Goal: Information Seeking & Learning: Learn about a topic

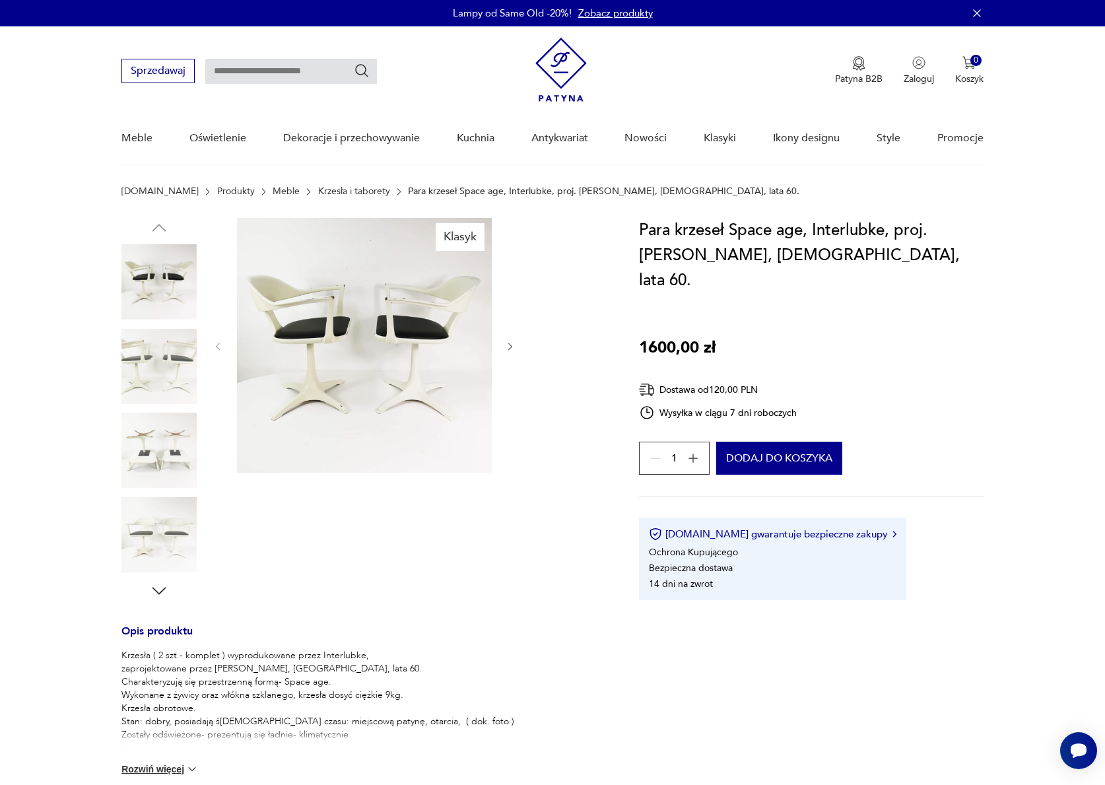
click at [165, 350] on img at bounding box center [158, 366] width 75 height 75
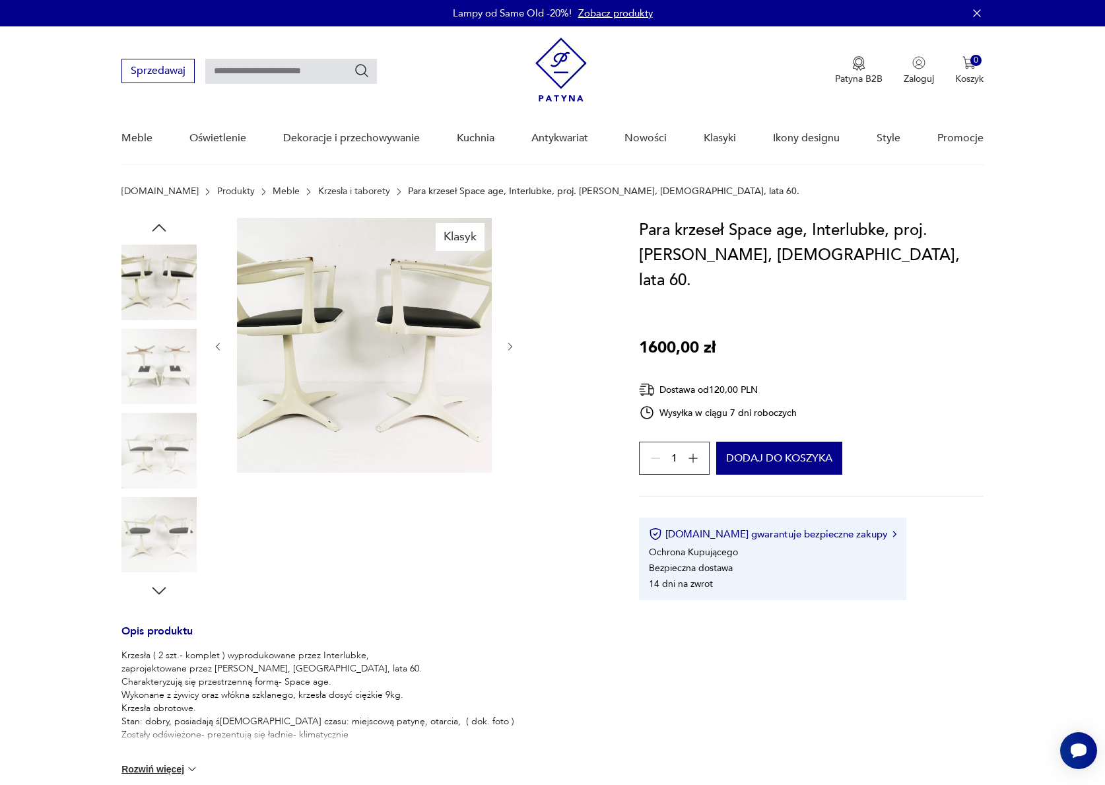
click at [318, 189] on link "Krzesła i taborety" at bounding box center [354, 191] width 72 height 11
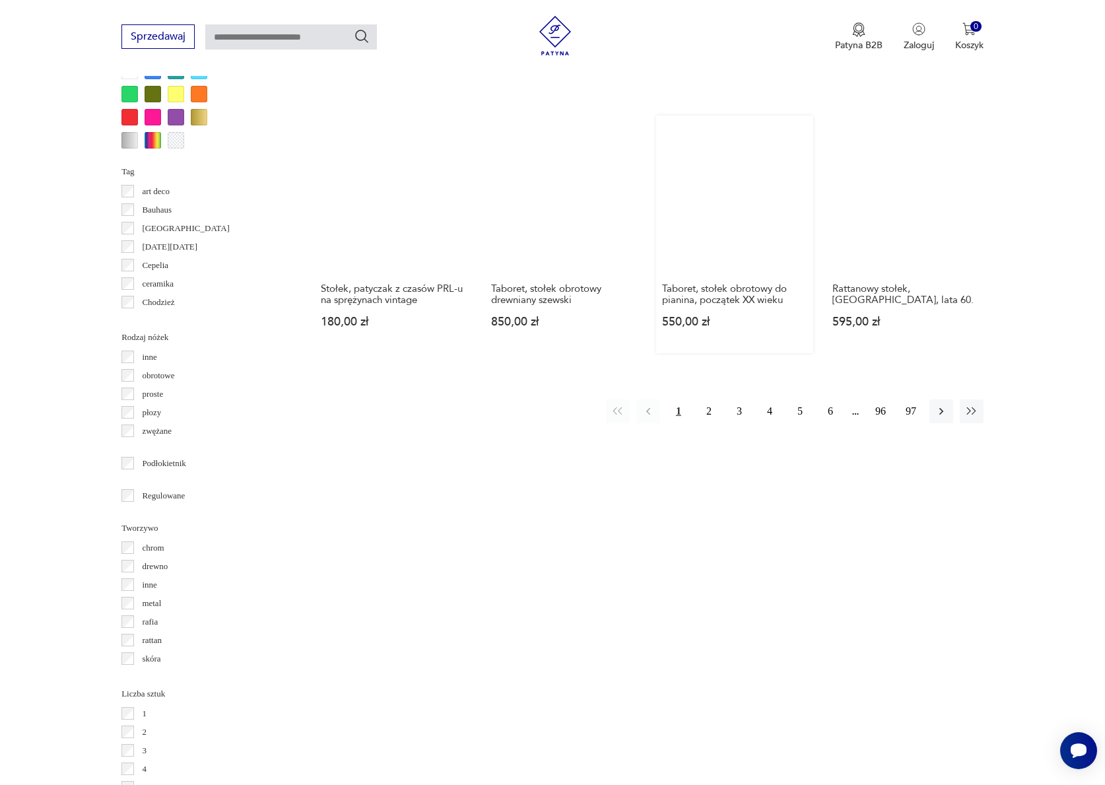
scroll to position [1326, 0]
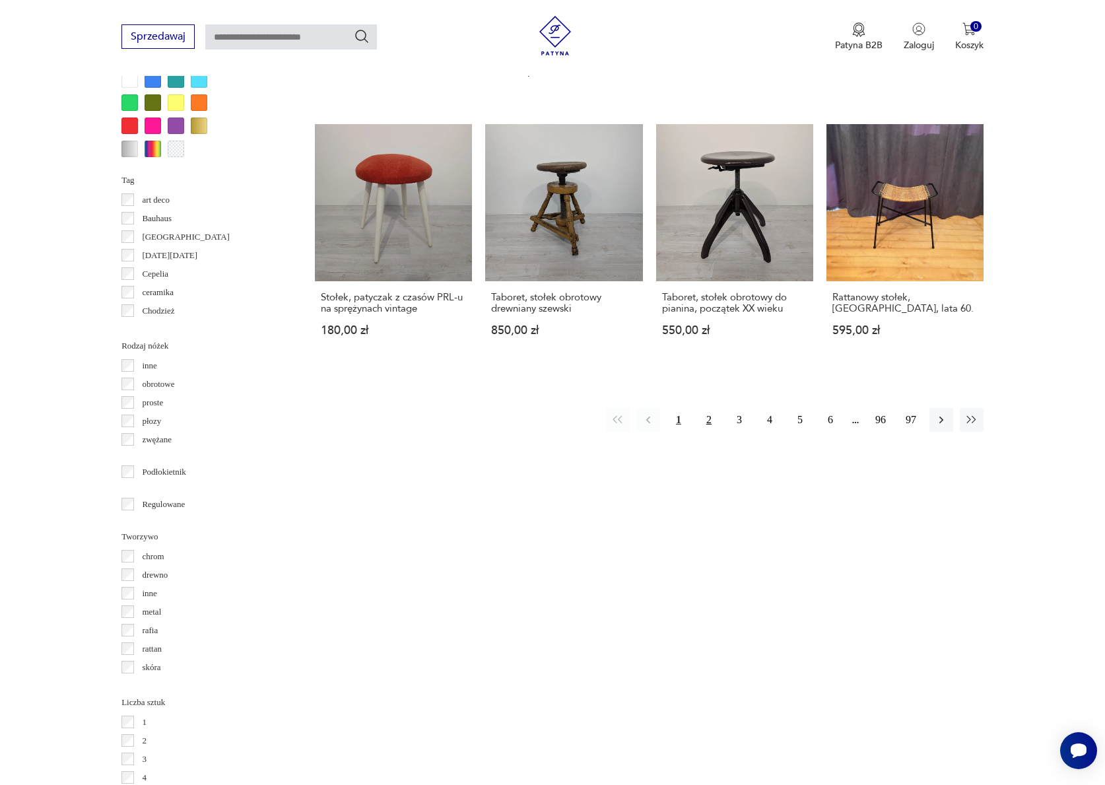
click at [710, 408] on button "2" at bounding box center [709, 420] width 24 height 24
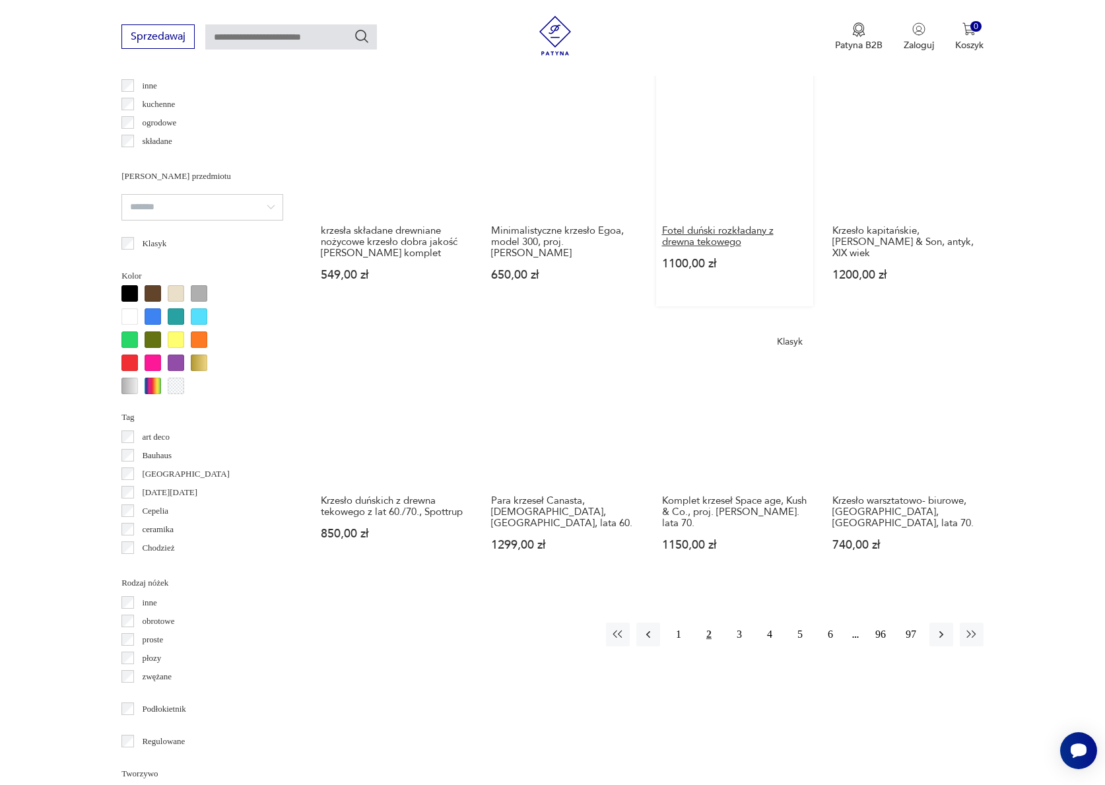
scroll to position [1297, 0]
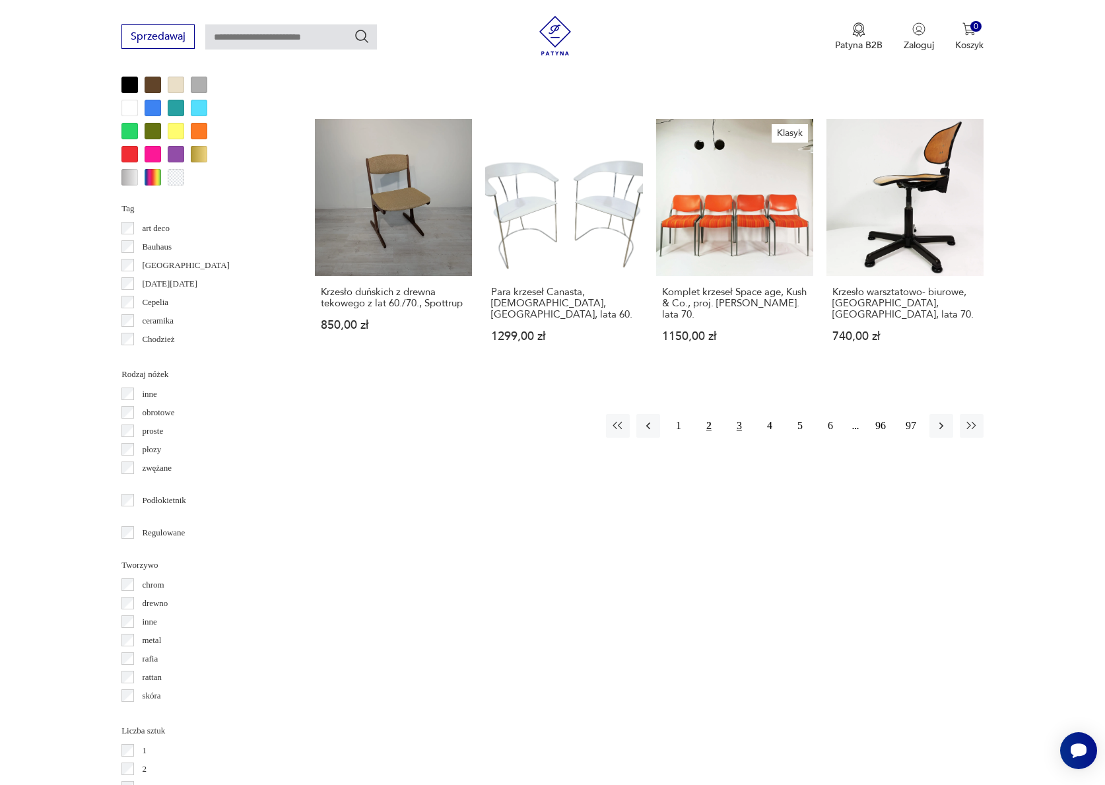
click at [737, 433] on button "3" at bounding box center [739, 426] width 24 height 24
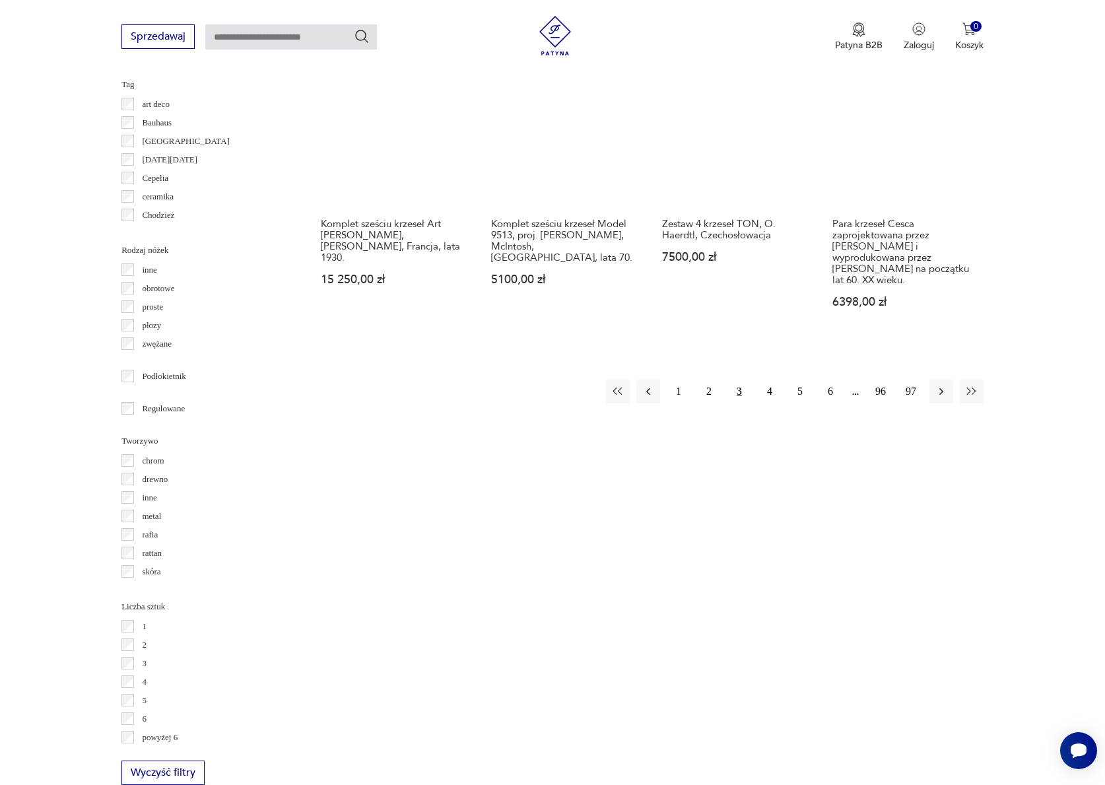
scroll to position [1413, 0]
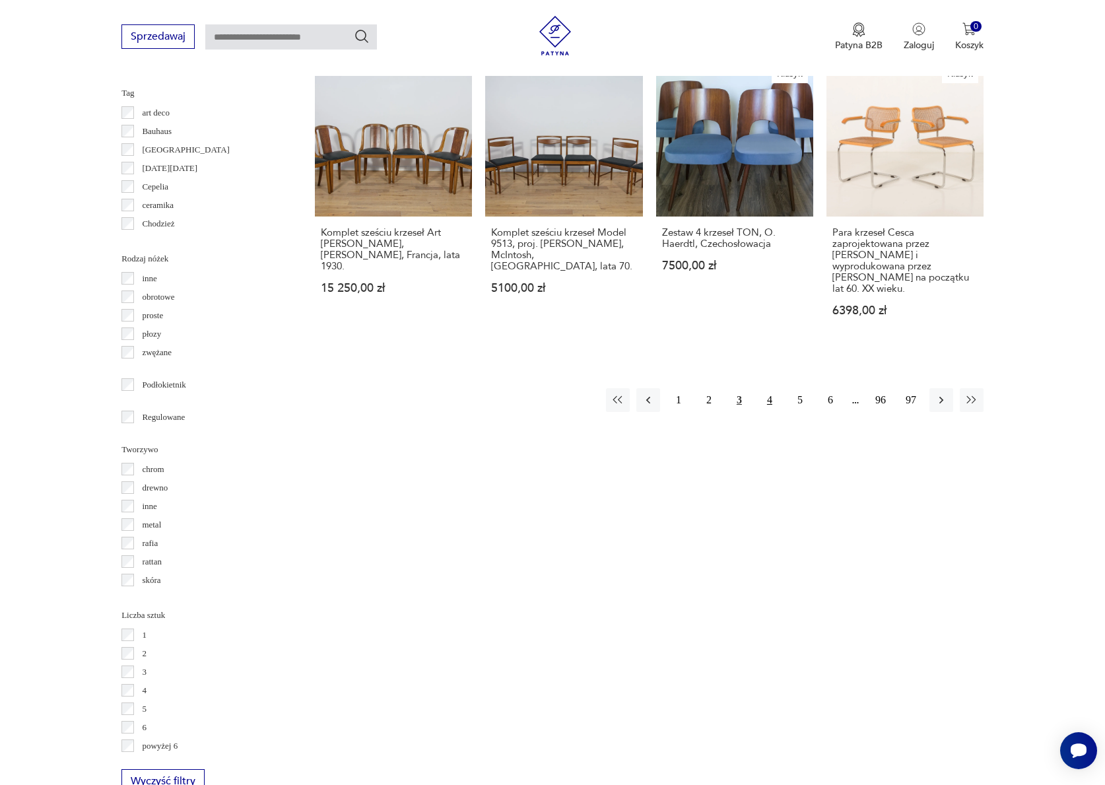
click at [774, 395] on button "4" at bounding box center [770, 400] width 24 height 24
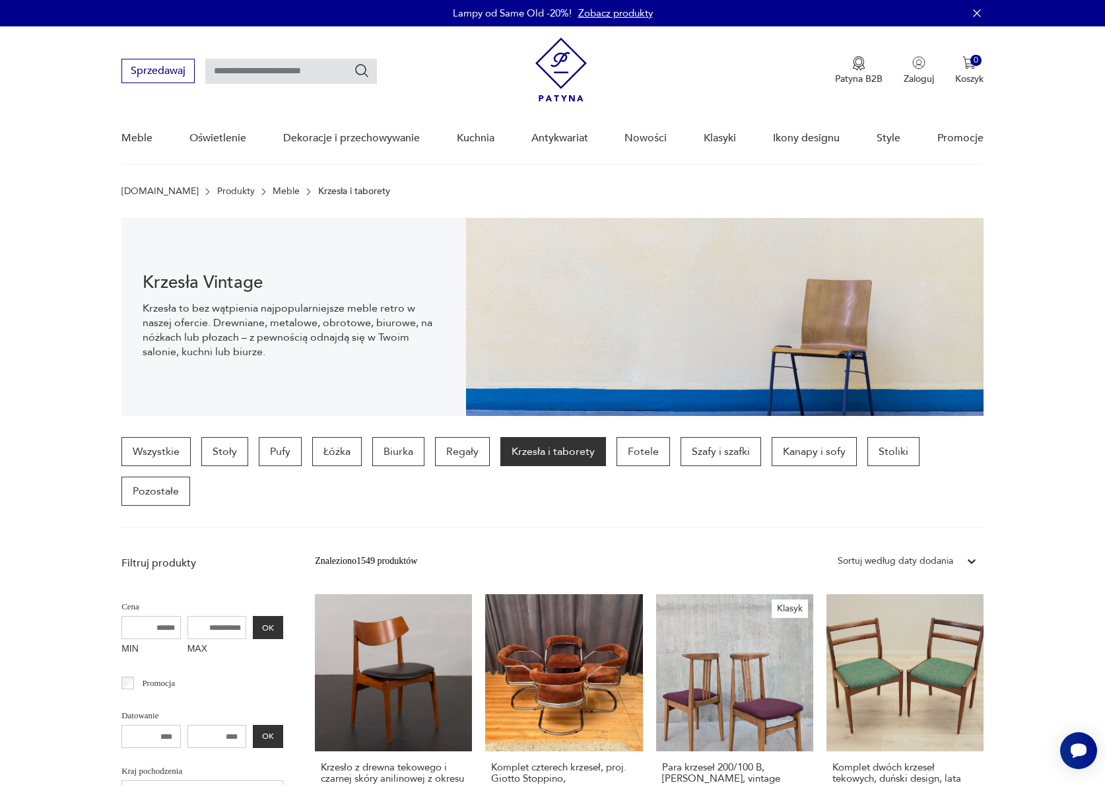
click at [242, 72] on input "text" at bounding box center [291, 71] width 172 height 25
type input "*********"
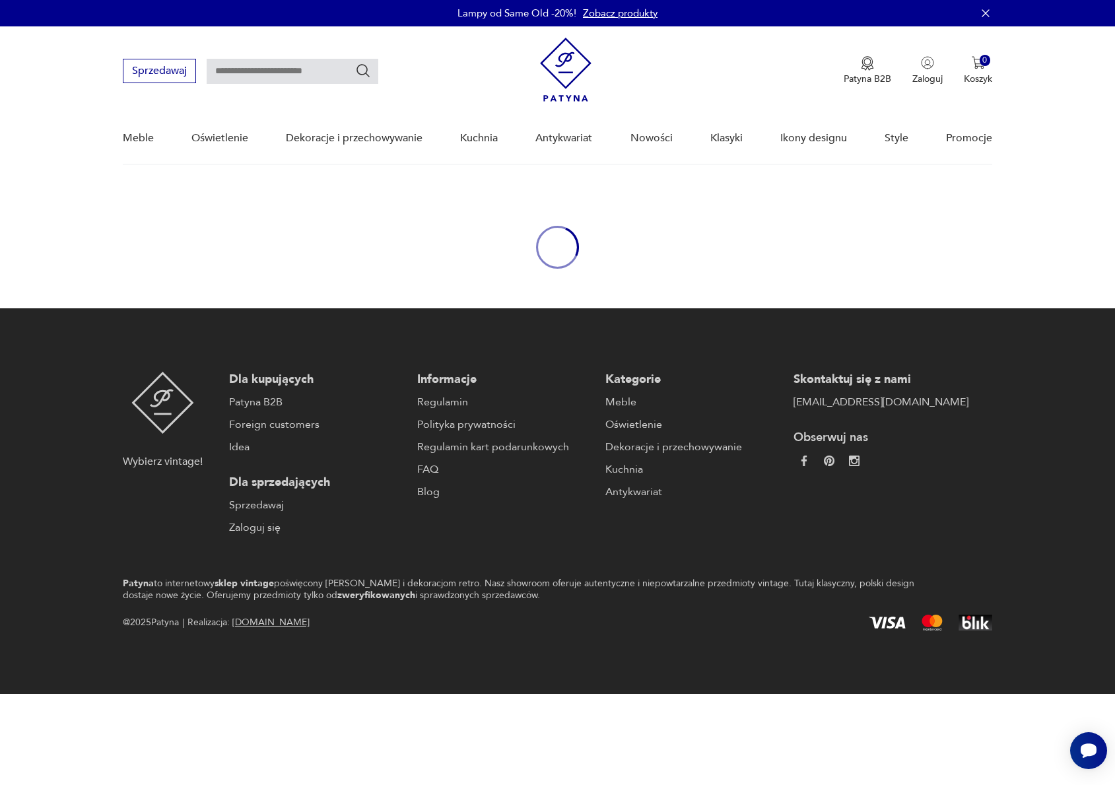
type input "*********"
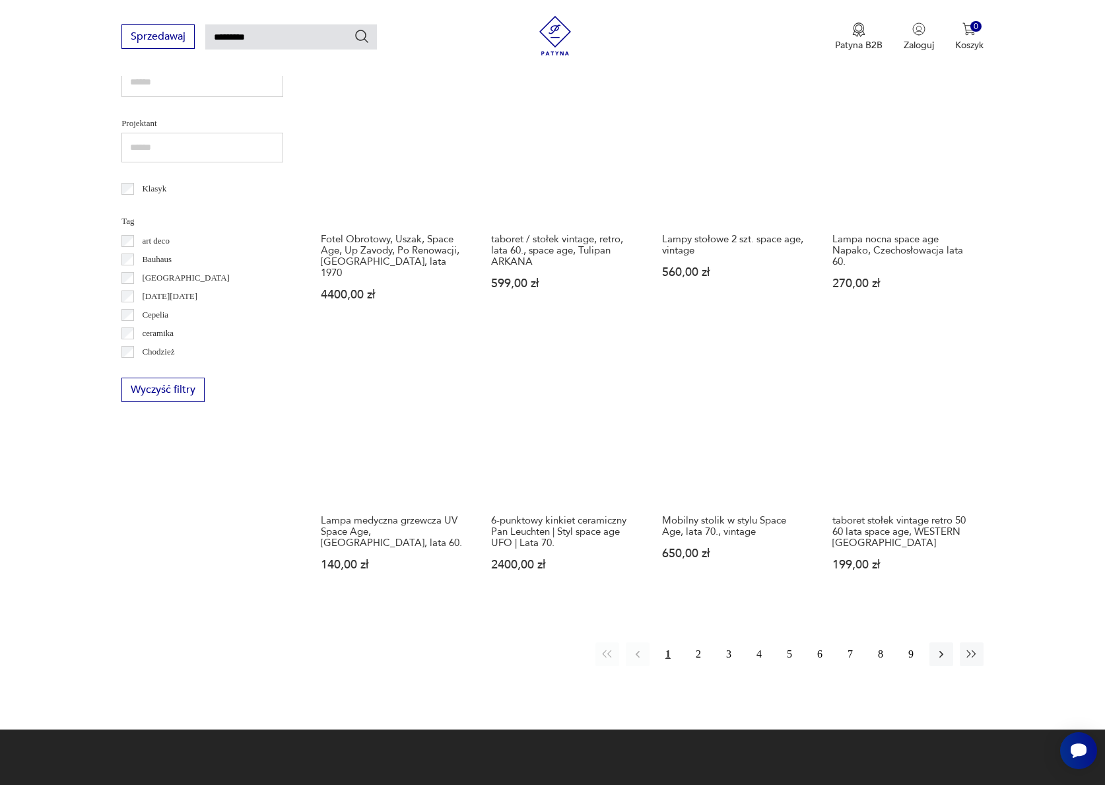
scroll to position [716, 0]
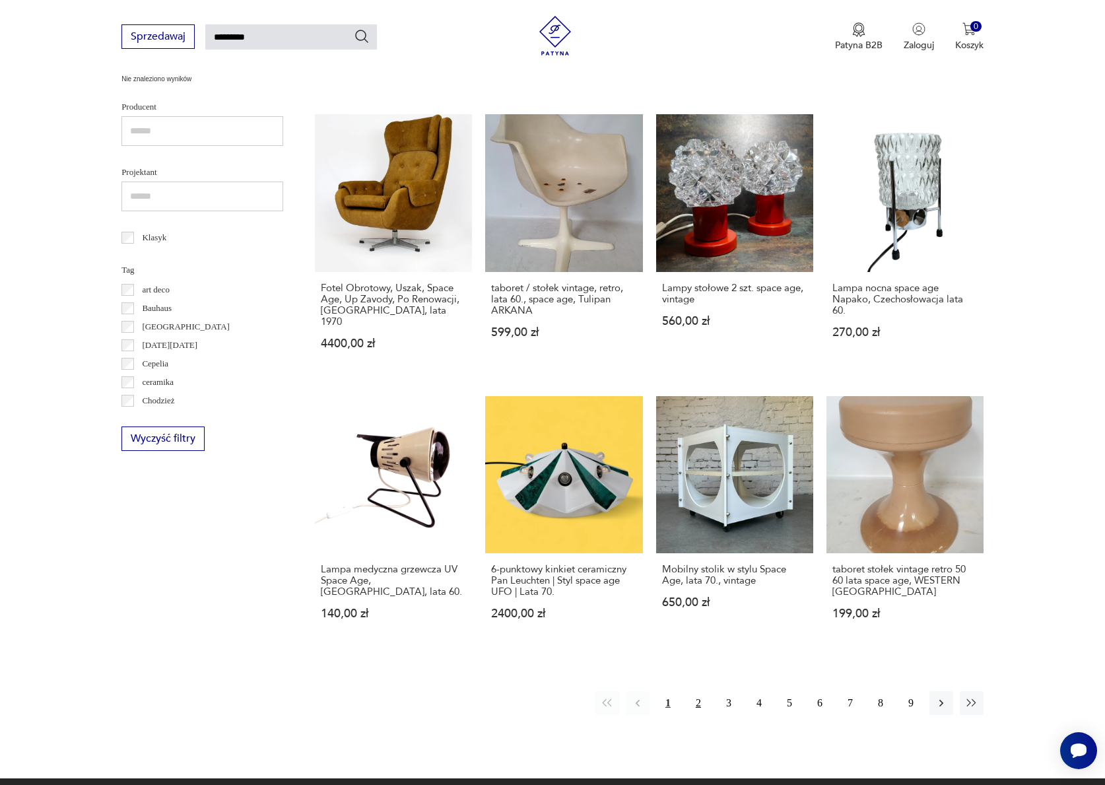
click at [693, 708] on button "2" at bounding box center [699, 703] width 24 height 24
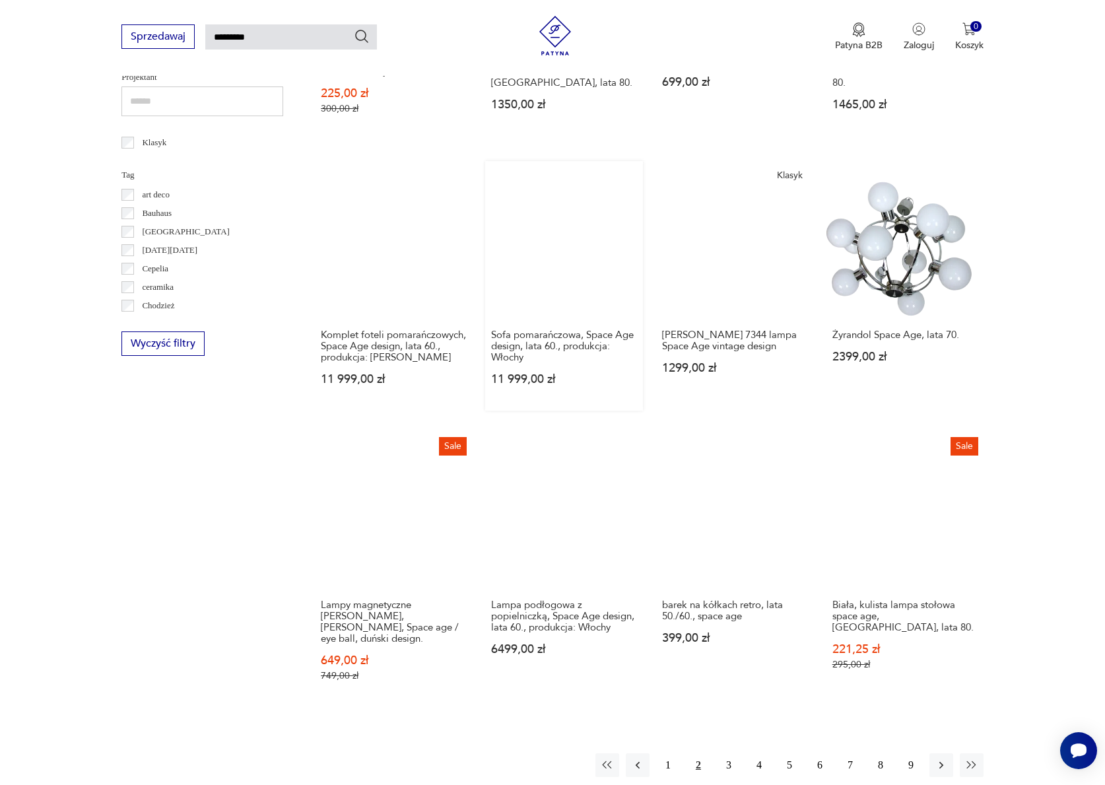
scroll to position [780, 0]
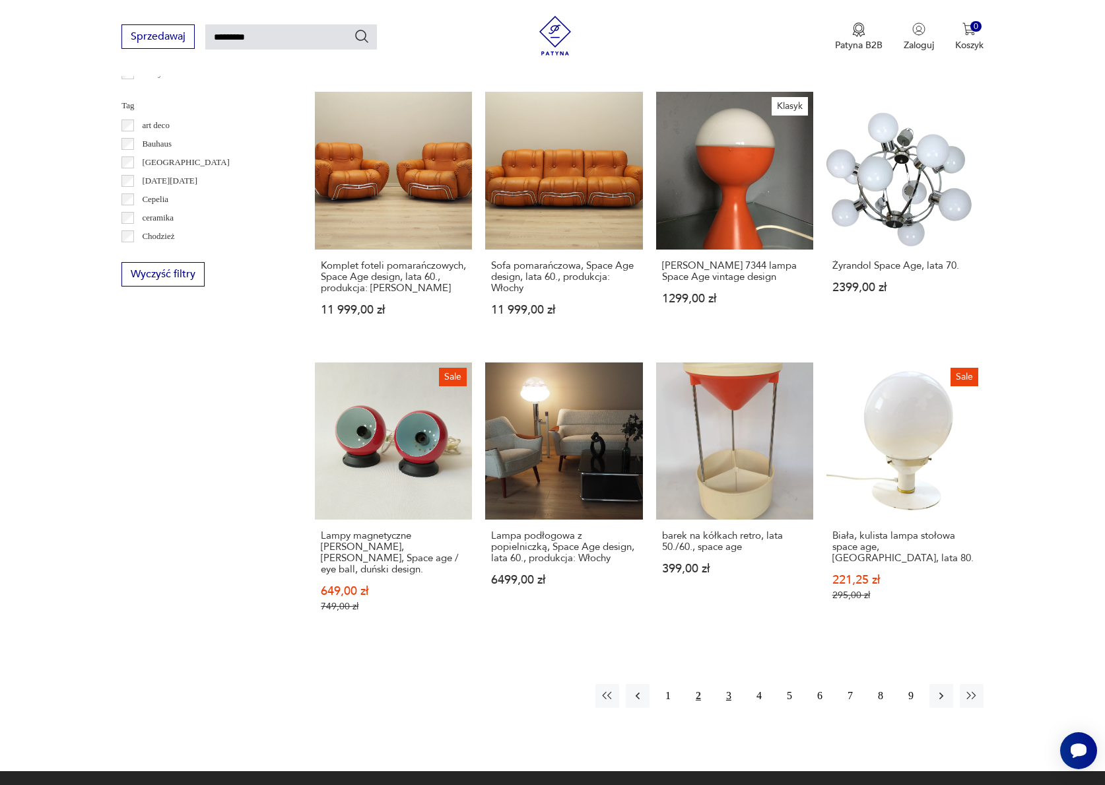
click at [725, 708] on button "3" at bounding box center [729, 696] width 24 height 24
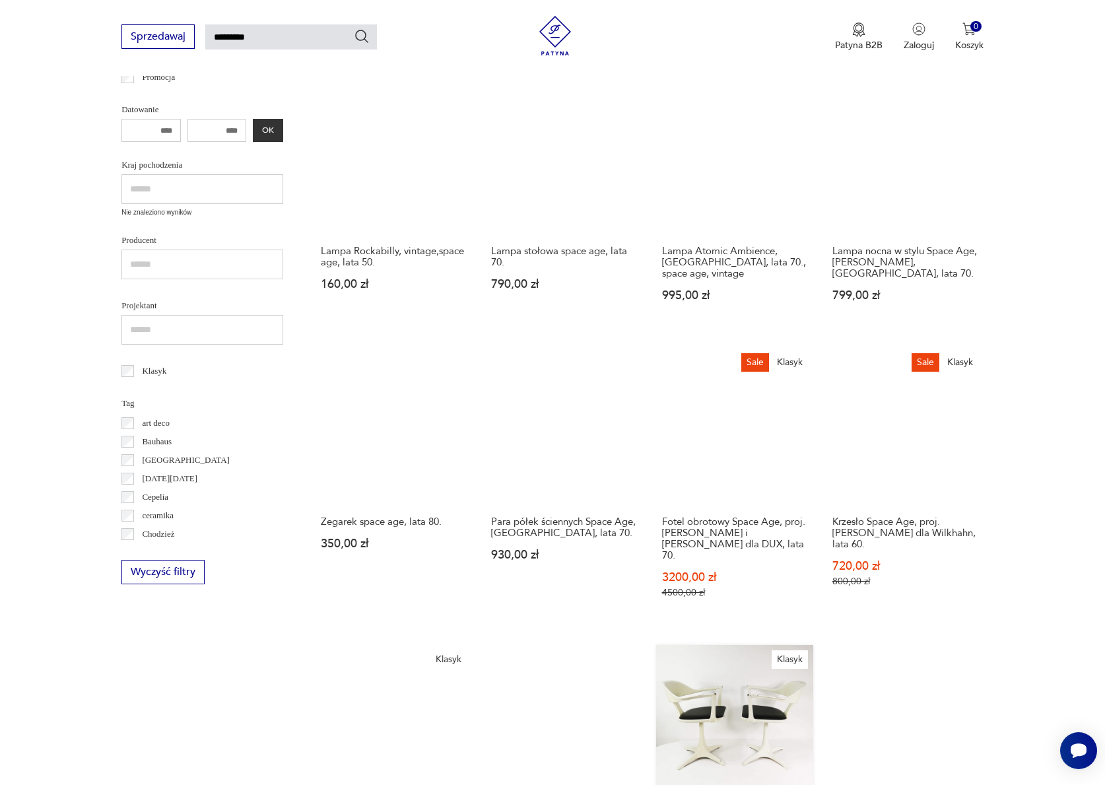
scroll to position [848, 0]
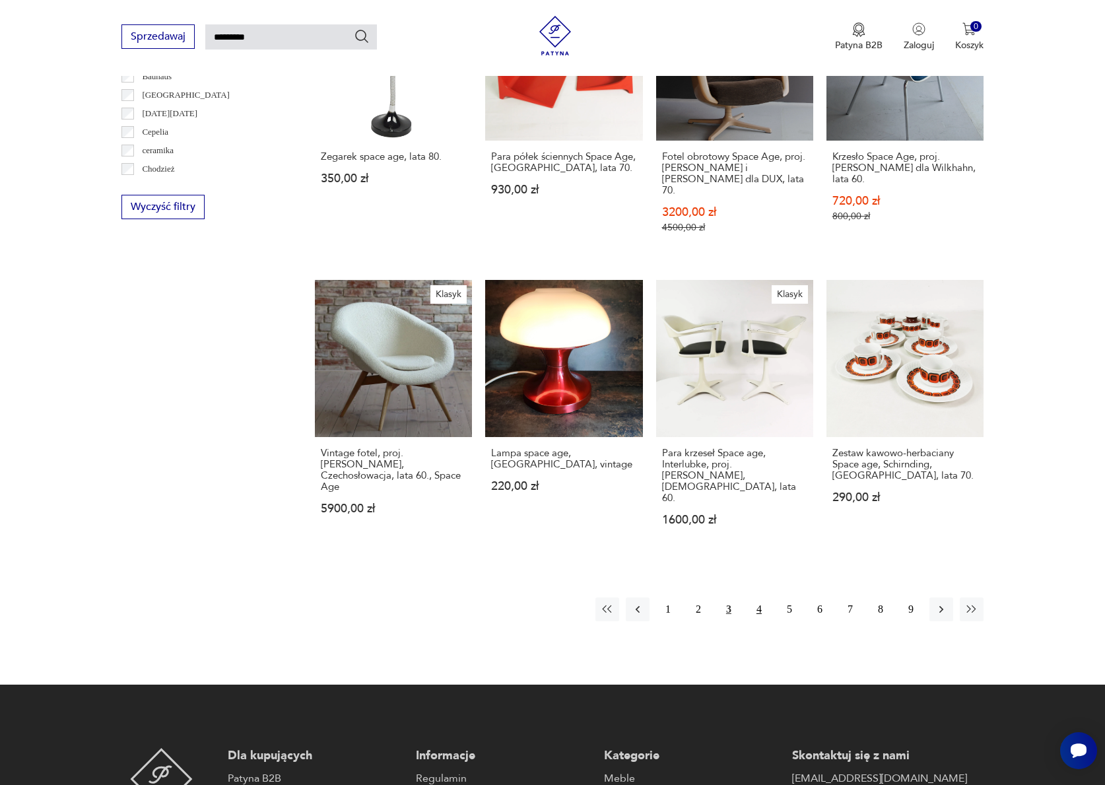
click at [755, 597] on button "4" at bounding box center [759, 609] width 24 height 24
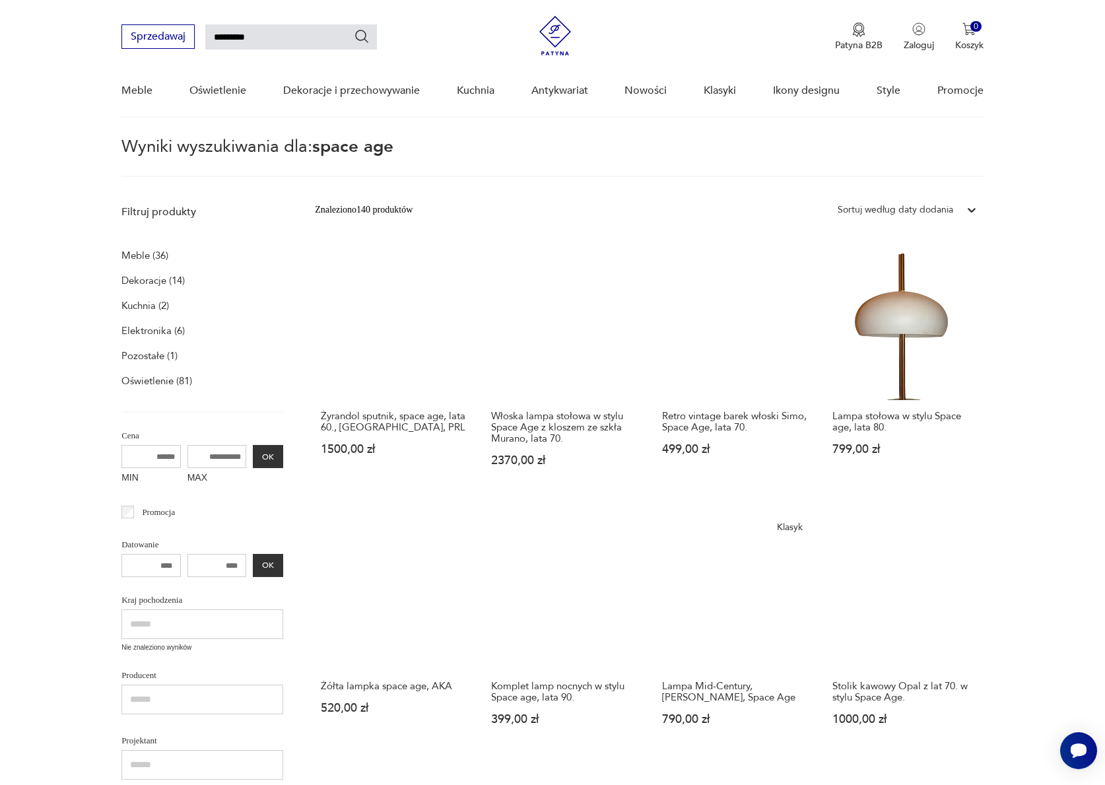
scroll to position [675, 0]
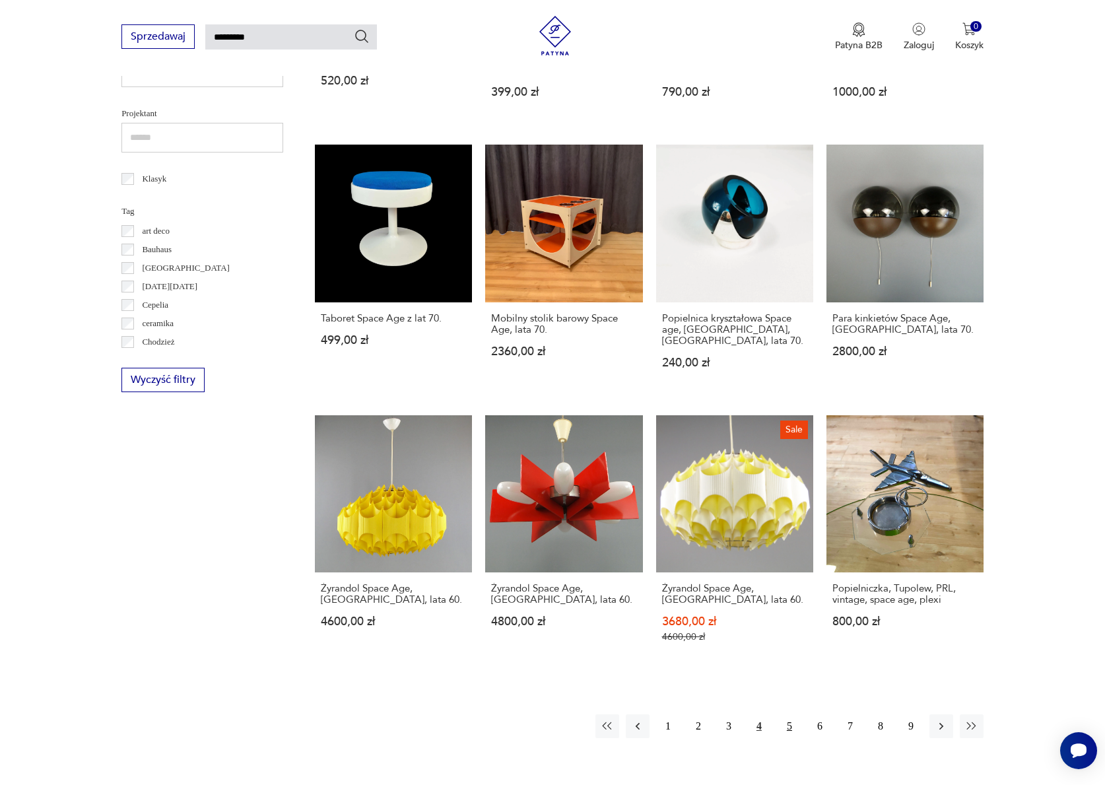
click at [790, 738] on button "5" at bounding box center [790, 726] width 24 height 24
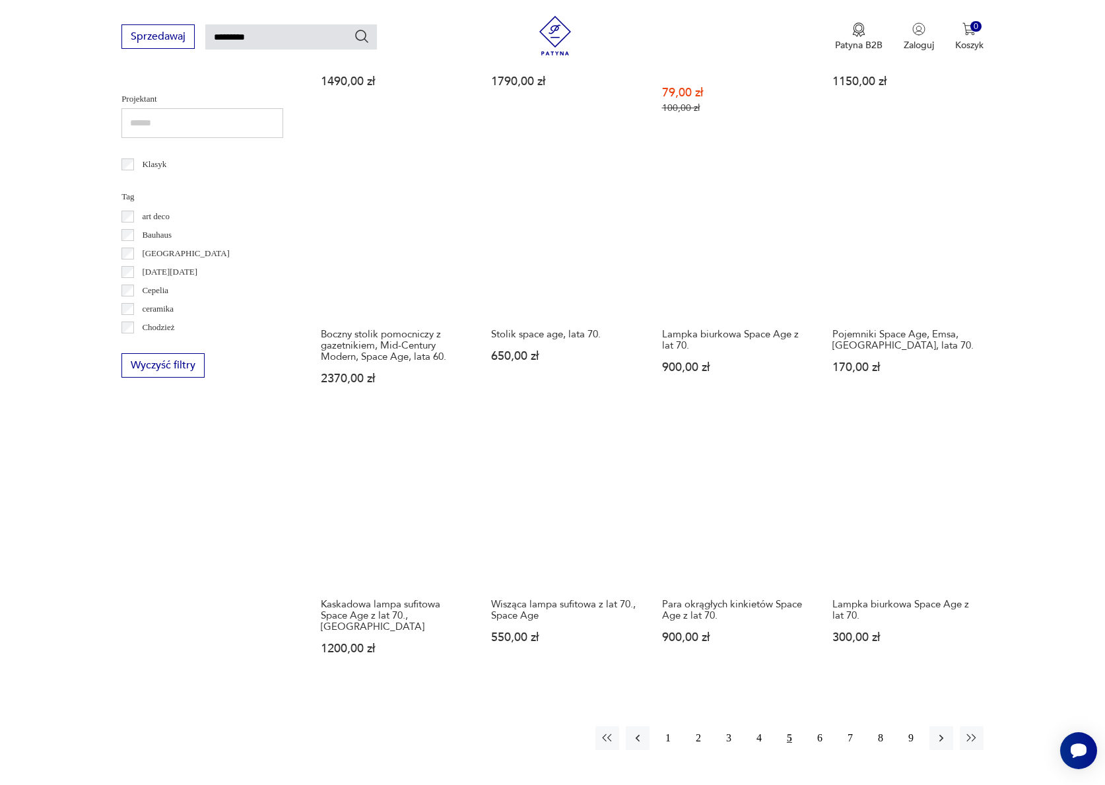
scroll to position [698, 0]
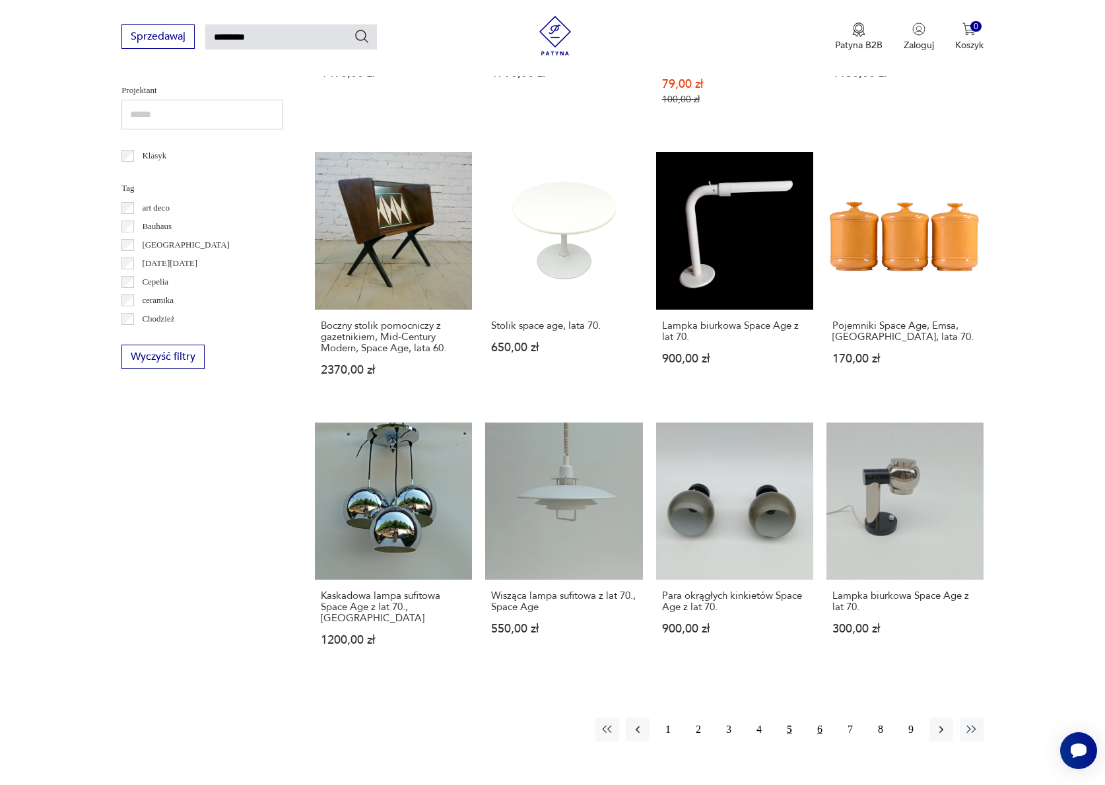
click at [815, 738] on button "6" at bounding box center [820, 730] width 24 height 24
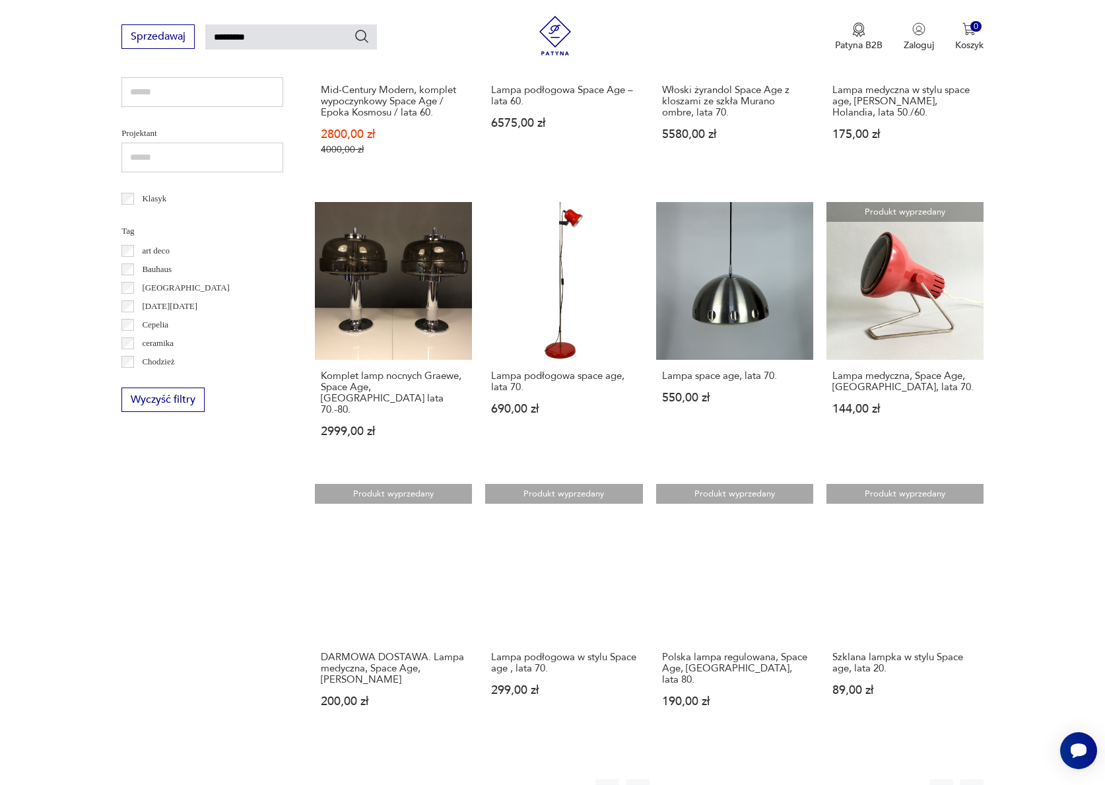
scroll to position [672, 0]
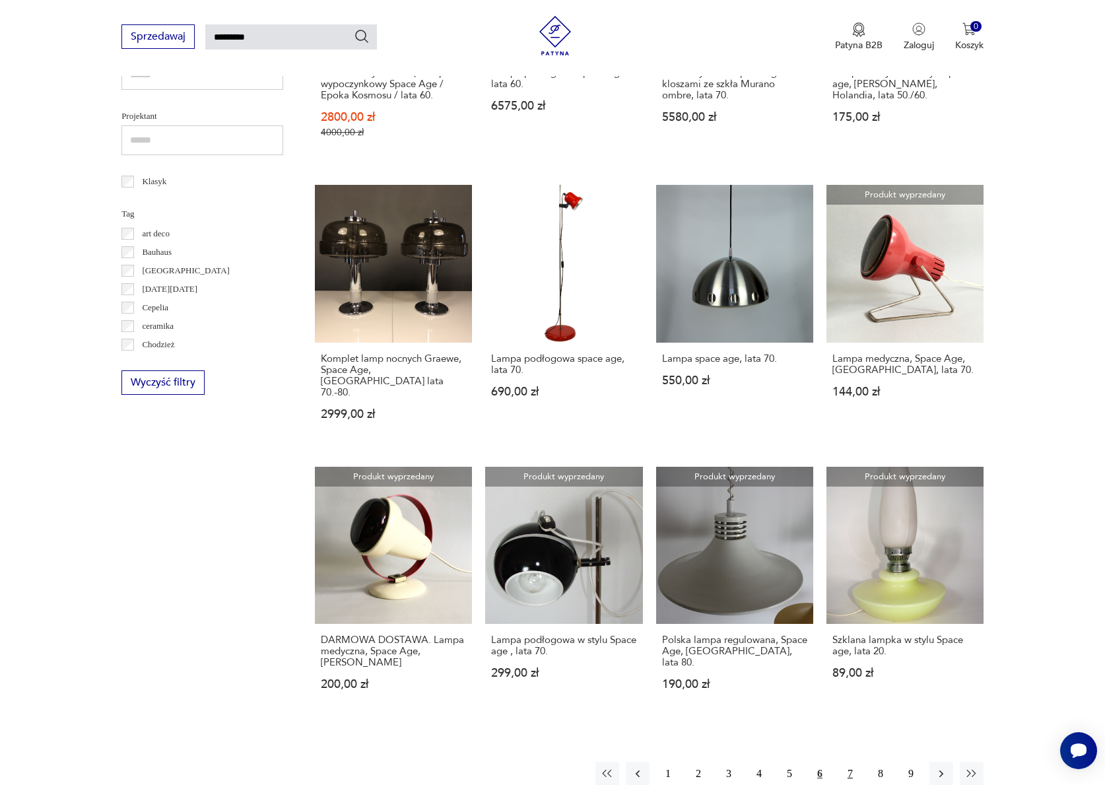
click at [847, 773] on button "7" at bounding box center [850, 774] width 24 height 24
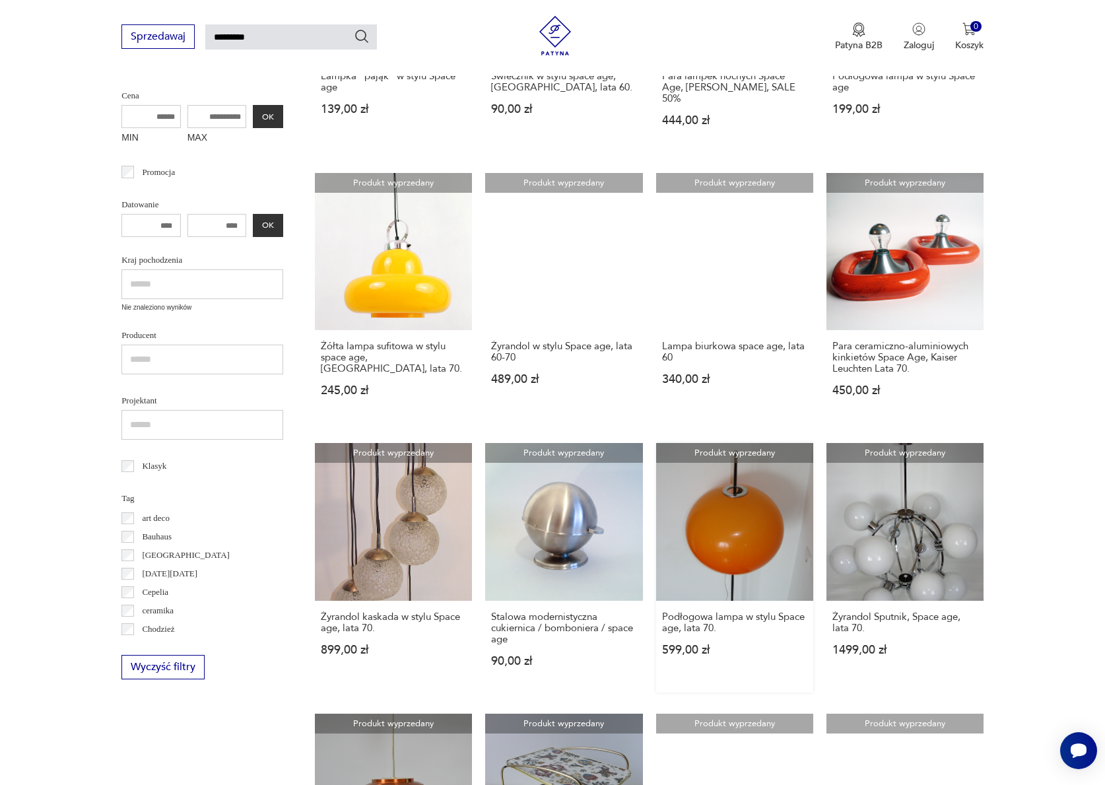
scroll to position [654, 0]
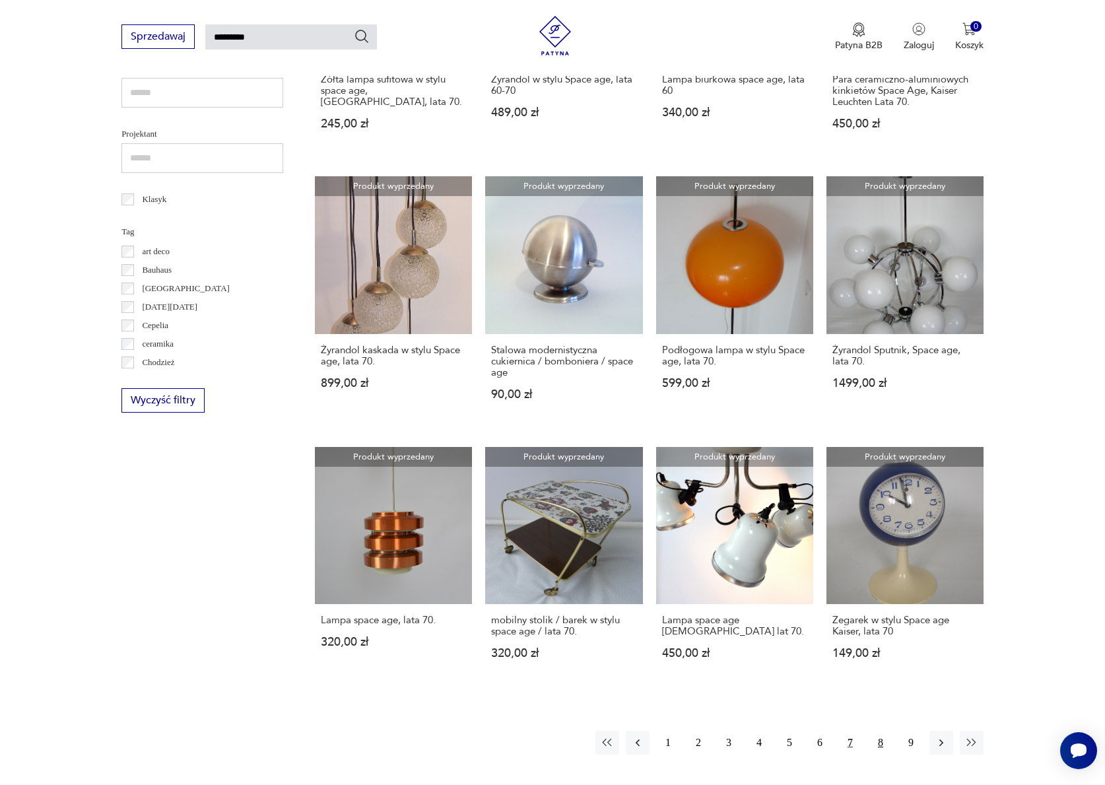
click at [880, 755] on button "8" at bounding box center [881, 743] width 24 height 24
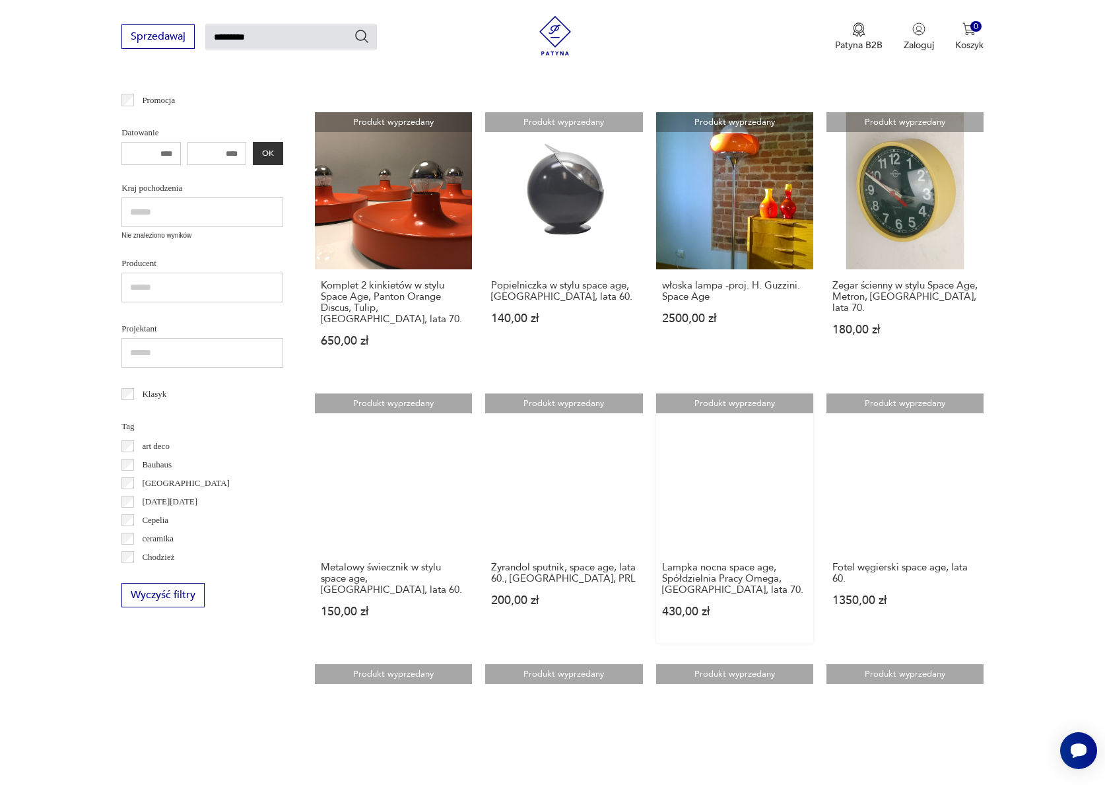
scroll to position [964, 0]
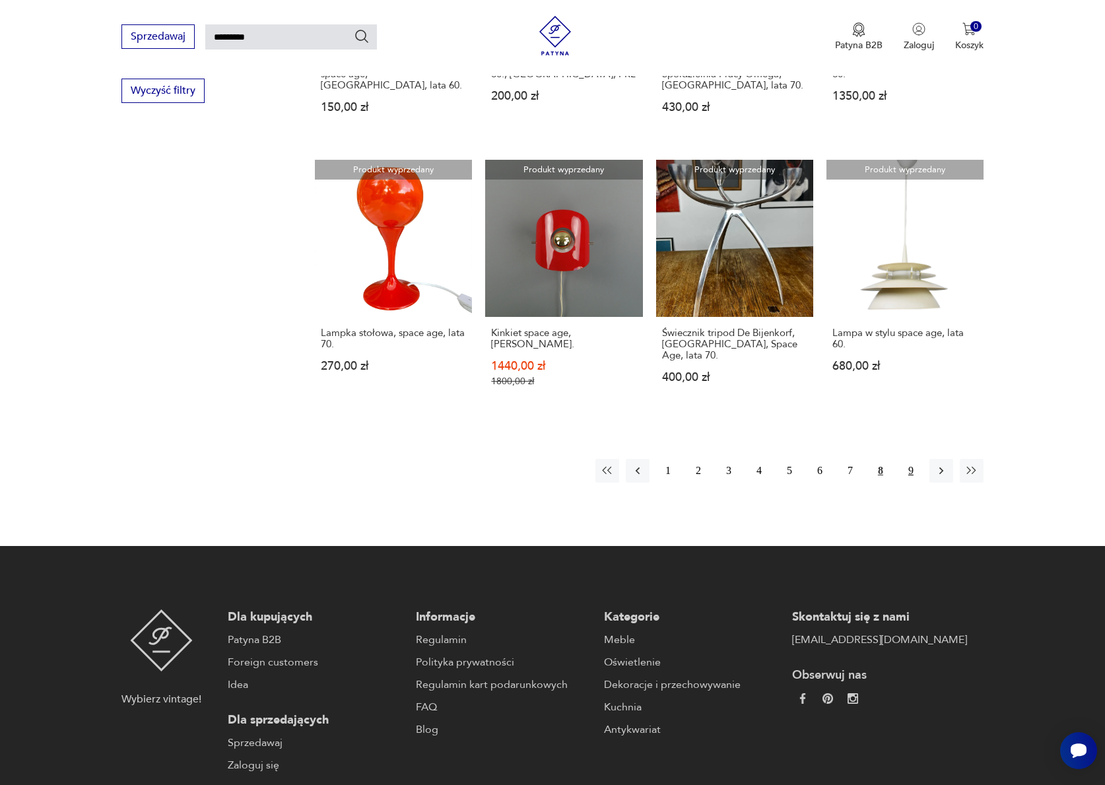
click at [910, 466] on button "9" at bounding box center [911, 471] width 24 height 24
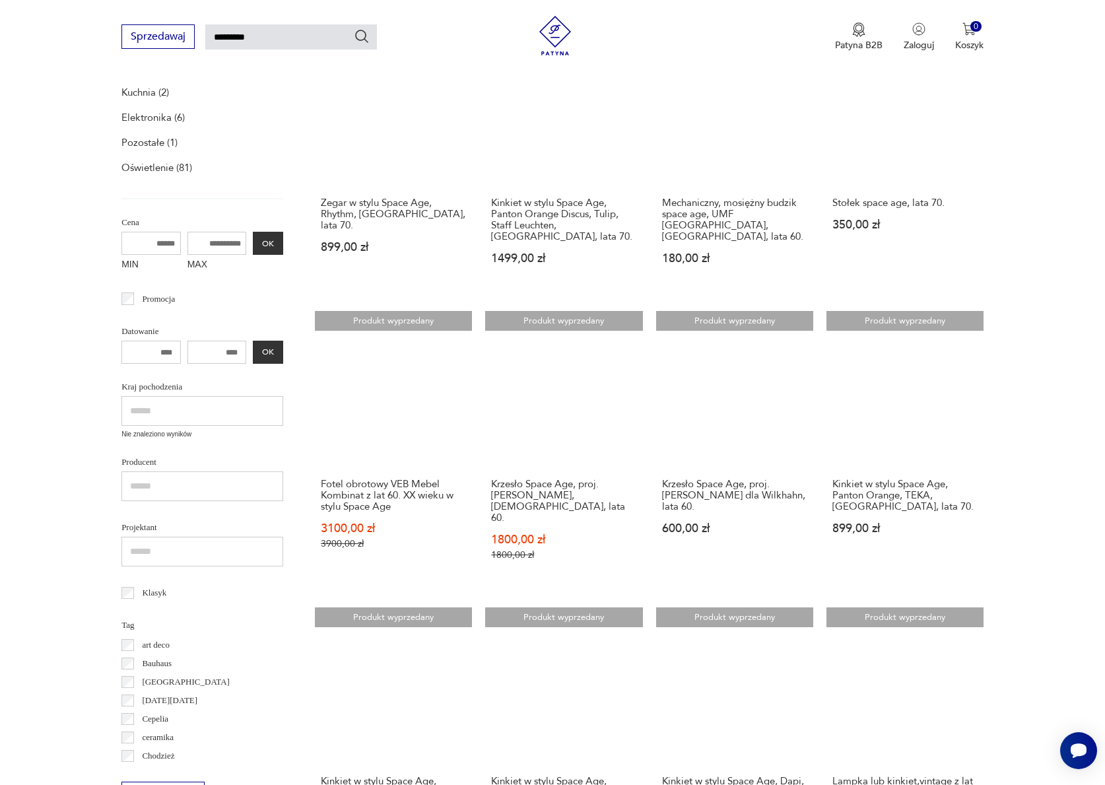
scroll to position [308, 0]
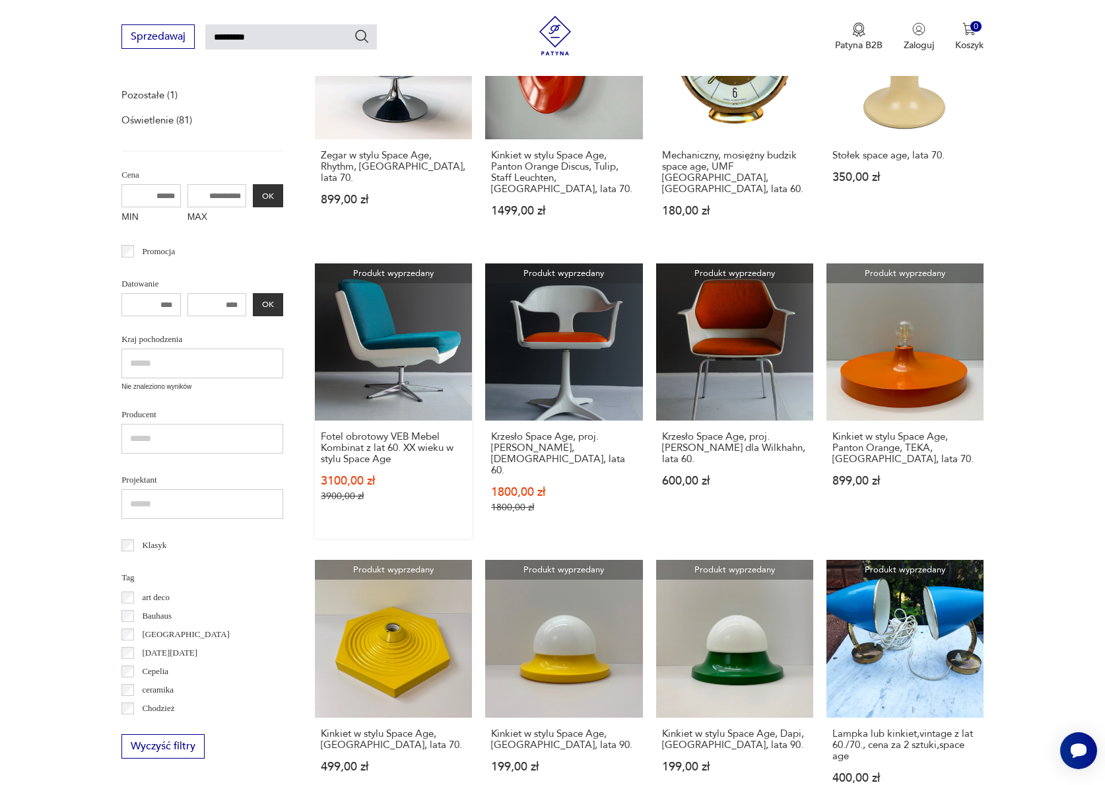
click at [401, 368] on link "Produkt wyprzedany Fotel obrotowy VEB Mebel Kombinat z lat 60. XX wieku w stylu…" at bounding box center [393, 400] width 157 height 275
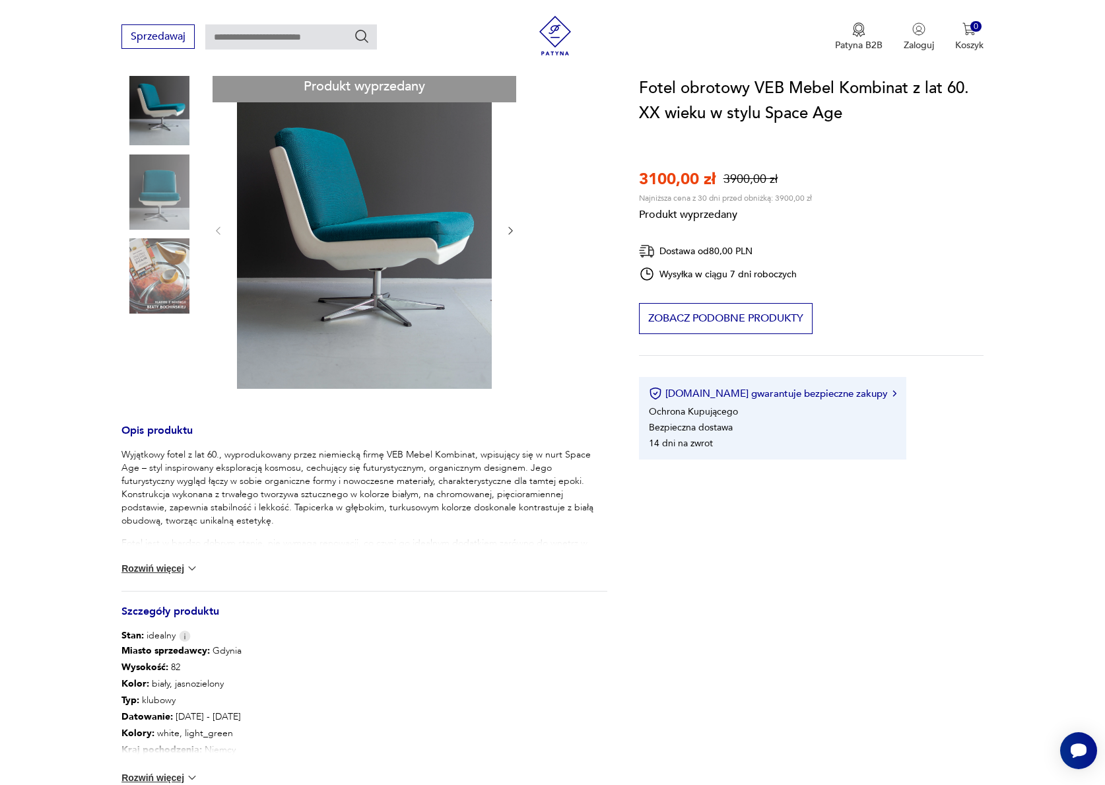
click at [135, 344] on div "Produkt wyprzedany Opis produktu Wyjątkowy fotel z lat 60., wyprodukowany przez…" at bounding box center [363, 467] width 485 height 795
click at [159, 332] on div "Produkt wyprzedany Opis produktu Wyjątkowy fotel z lat 60., wyprodukowany przez…" at bounding box center [363, 467] width 485 height 795
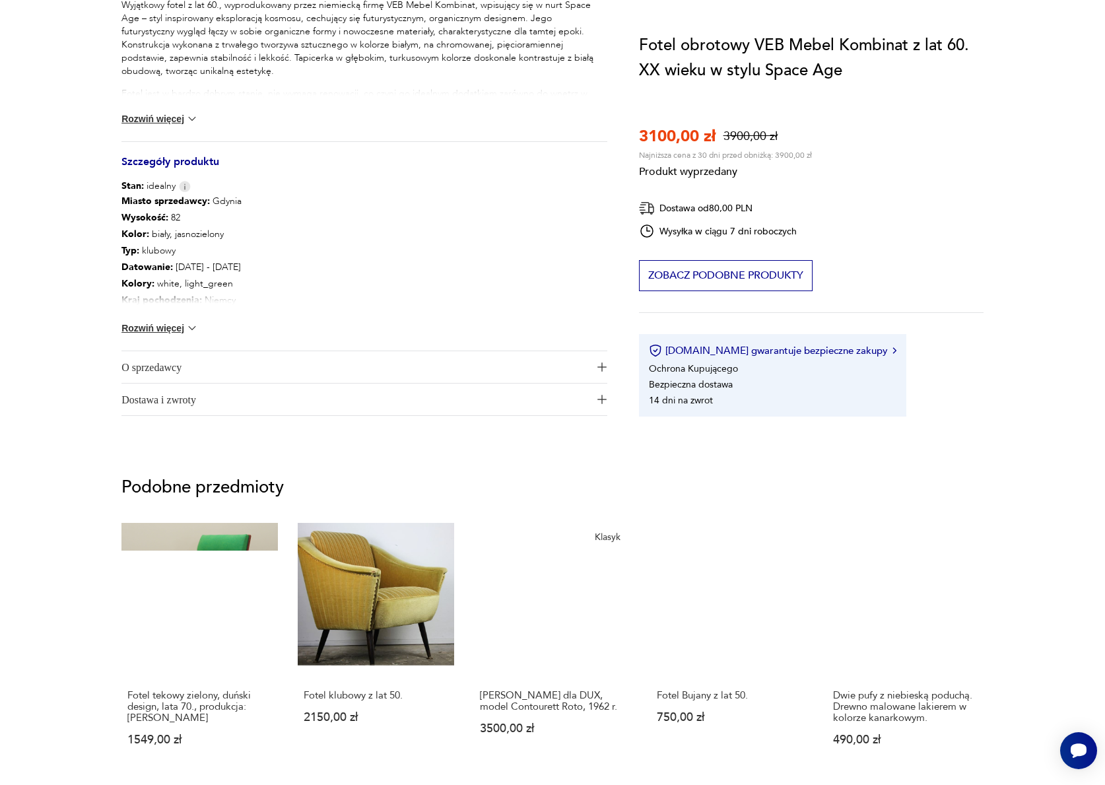
scroll to position [0, 0]
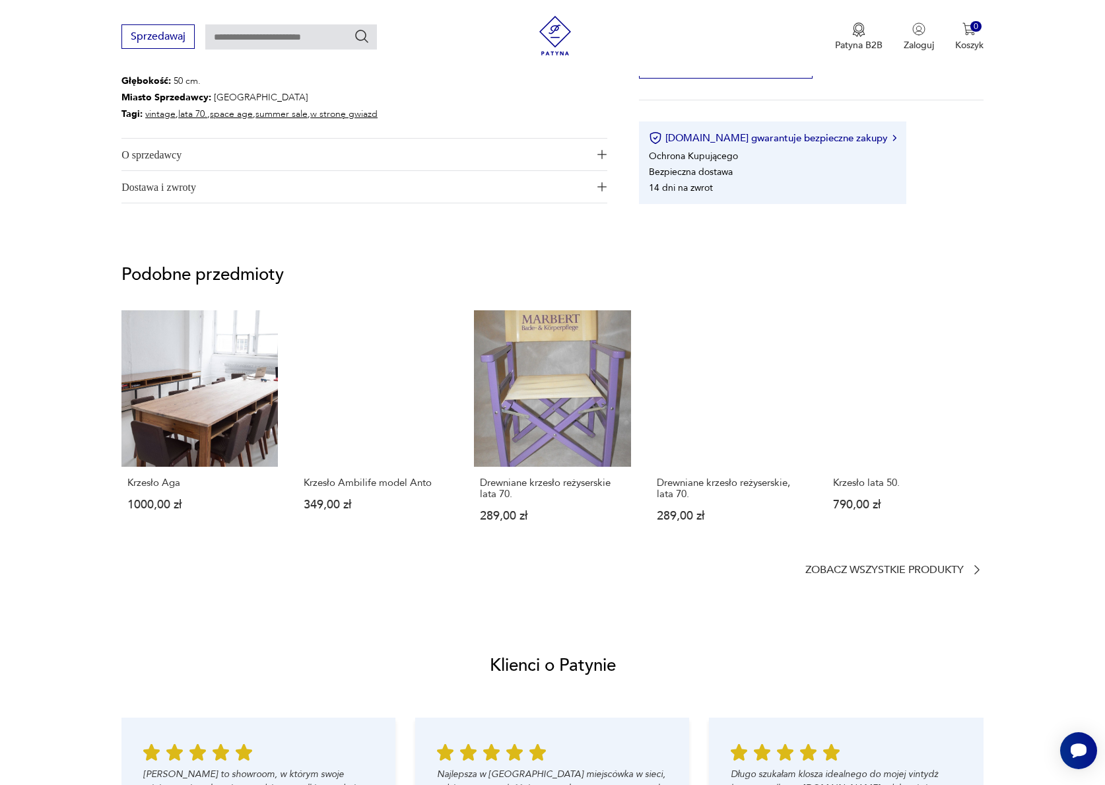
scroll to position [1028, 0]
